Goal: Use online tool/utility

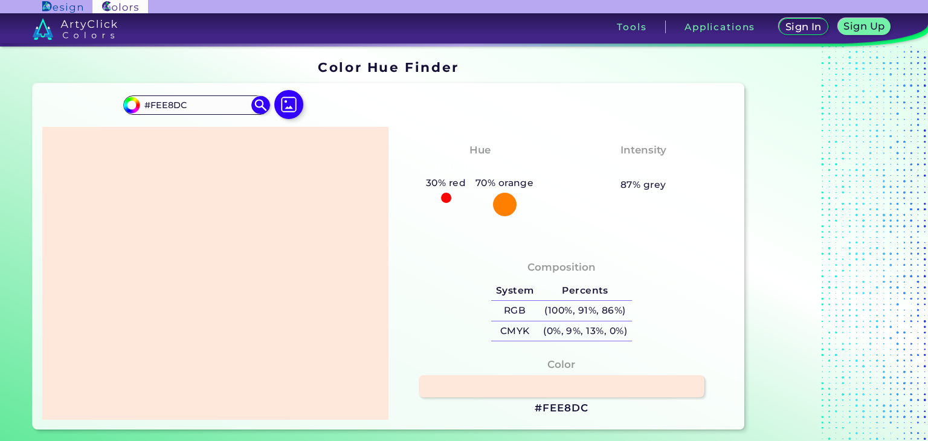
type input "#607eb7"
type input "#607EB7"
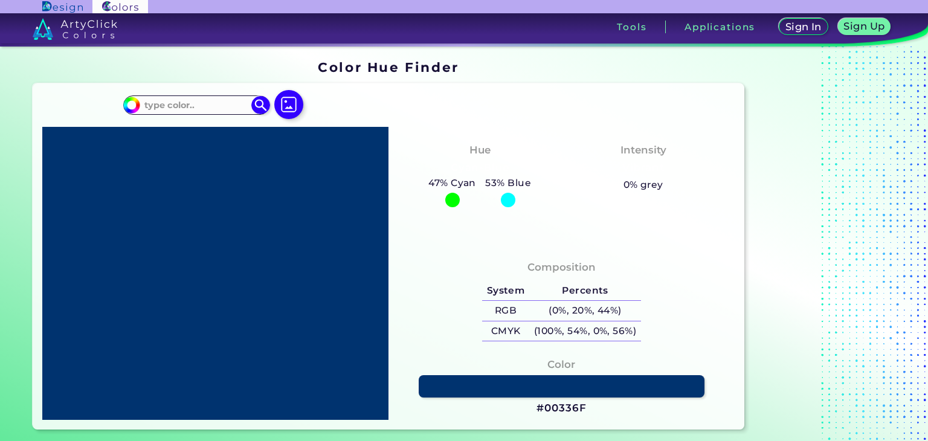
type input "#607eb7"
type input "#607EB7"
